Goal: Task Accomplishment & Management: Use online tool/utility

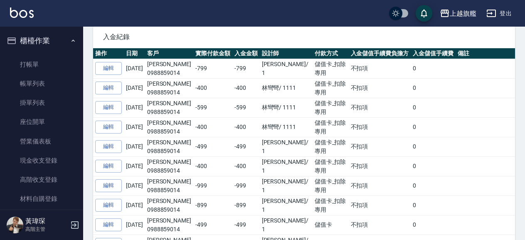
scroll to position [1184, 0]
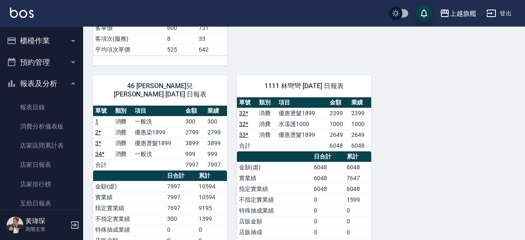
scroll to position [100, 0]
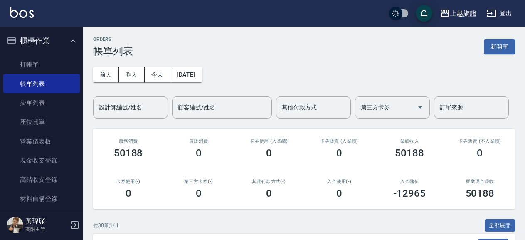
click at [40, 42] on button "櫃檯作業" at bounding box center [41, 41] width 77 height 22
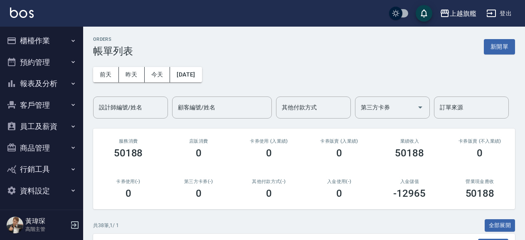
click at [28, 40] on button "櫃檯作業" at bounding box center [41, 41] width 77 height 22
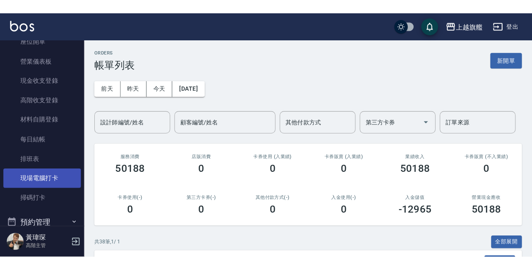
scroll to position [95, 0]
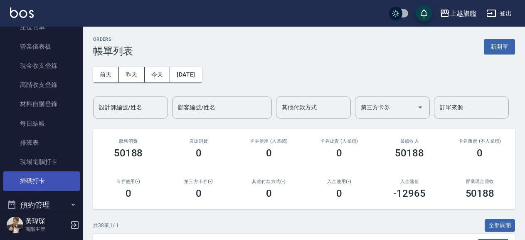
click at [38, 181] on link "掃碼打卡" at bounding box center [41, 180] width 77 height 19
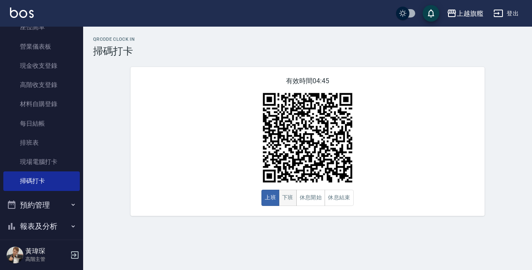
click at [287, 195] on button "下班" at bounding box center [288, 198] width 18 height 16
